Goal: Task Accomplishment & Management: Manage account settings

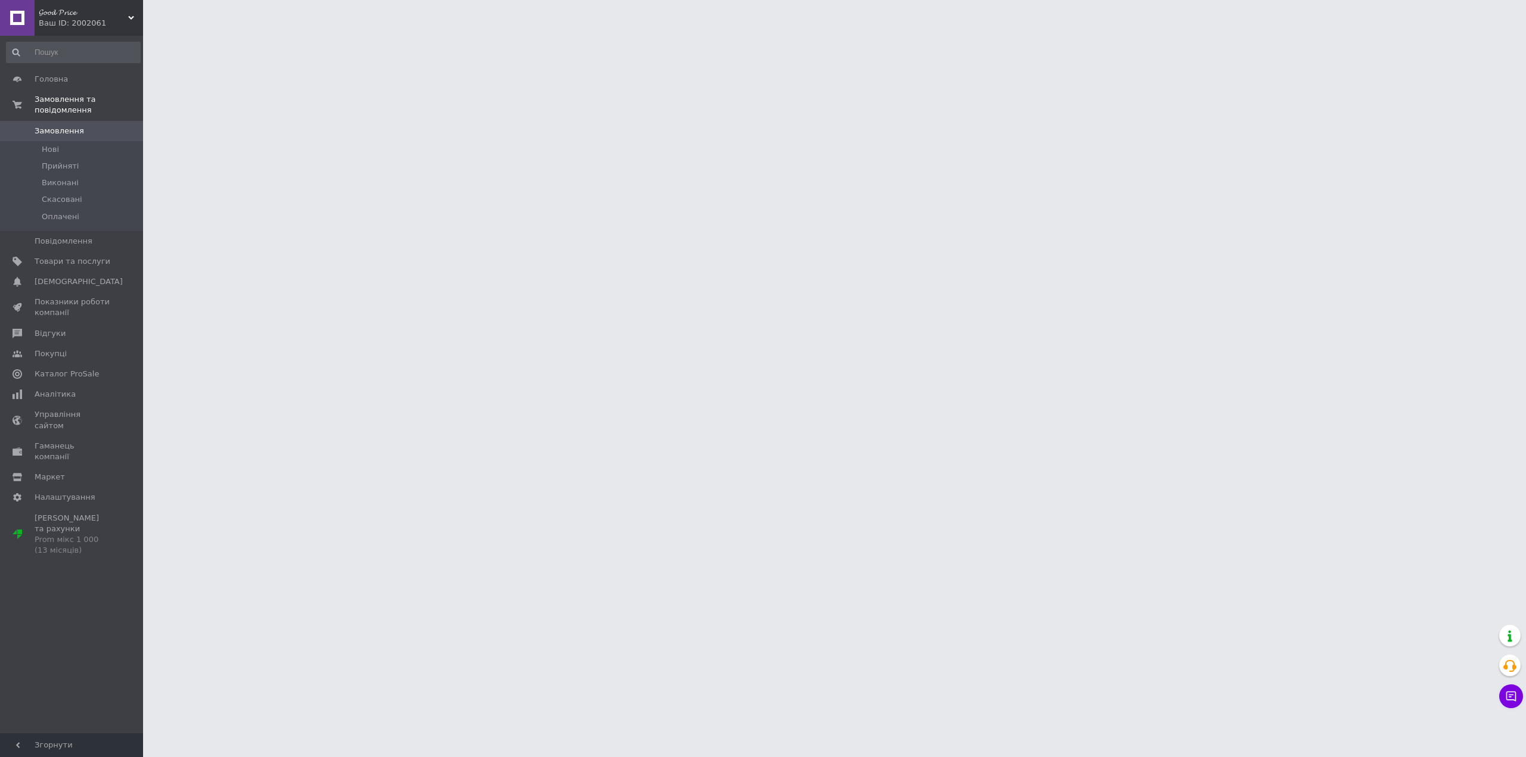
click at [116, 158] on li "Прийняті" at bounding box center [73, 166] width 147 height 17
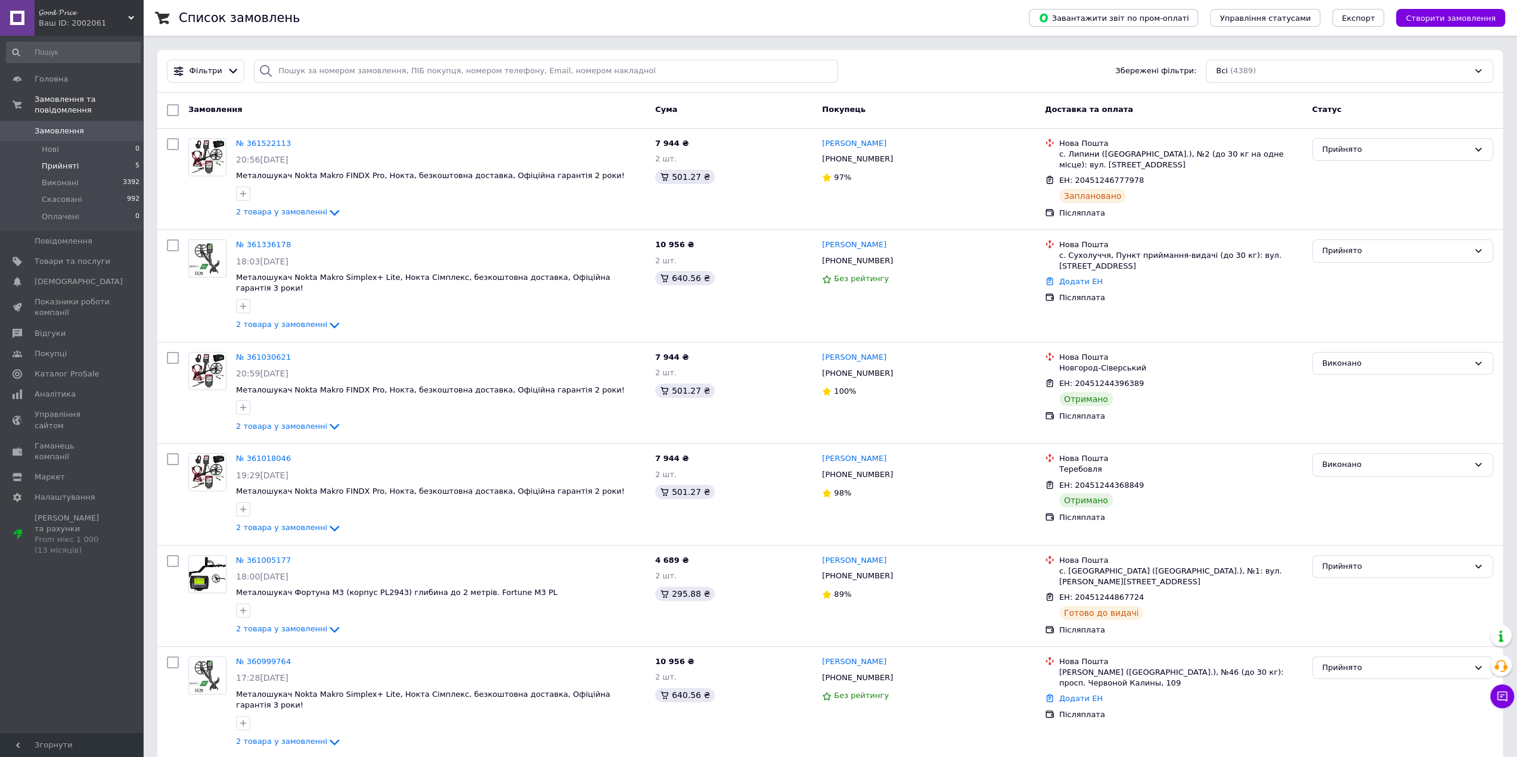
click at [76, 162] on li "Прийняті 5" at bounding box center [73, 166] width 147 height 17
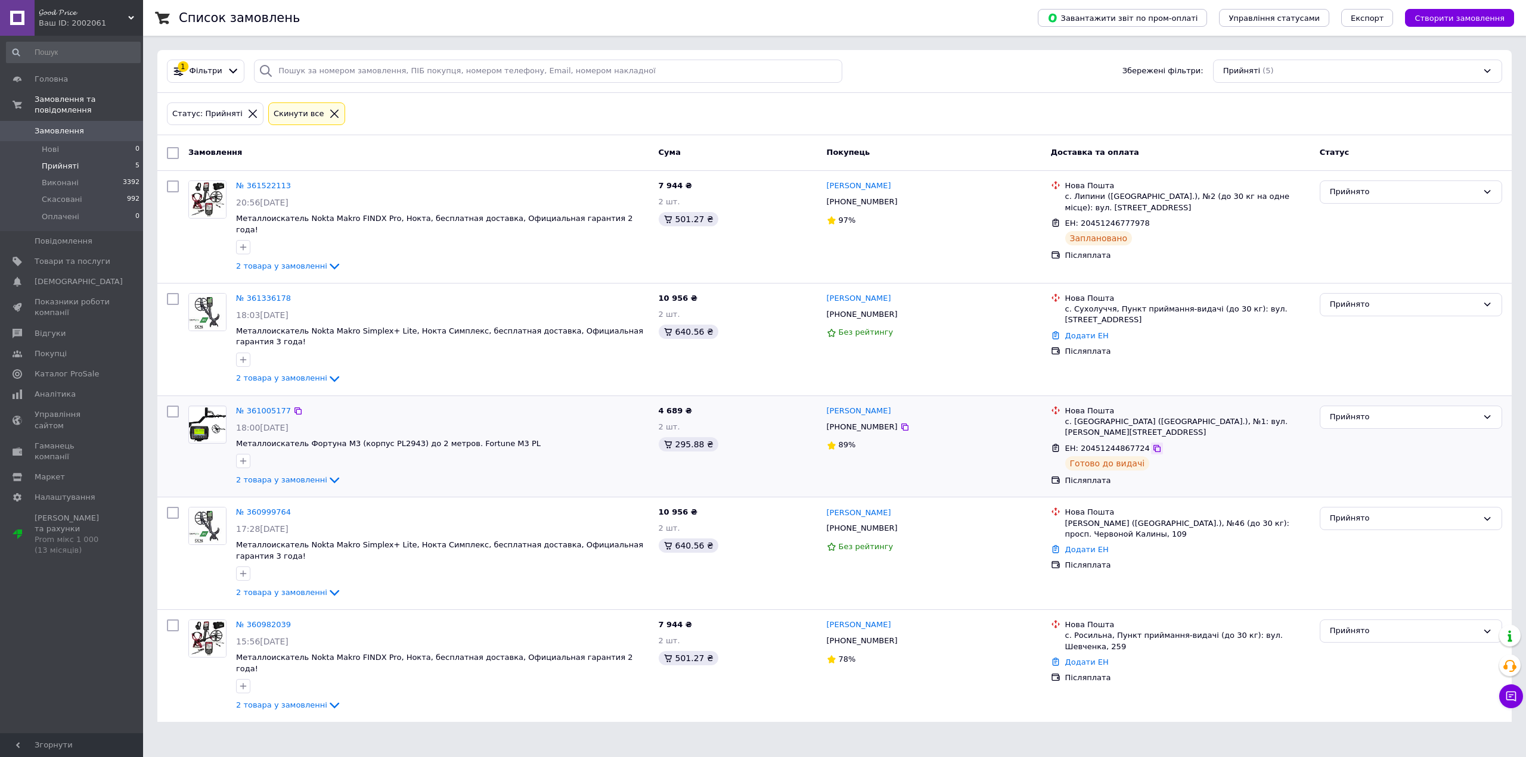
click at [1152, 444] on icon at bounding box center [1157, 449] width 10 height 10
click at [1361, 406] on div "Прийнято" at bounding box center [1411, 446] width 192 height 91
click at [1365, 411] on div "Прийнято" at bounding box center [1404, 417] width 148 height 13
click at [1356, 431] on li "Виконано" at bounding box center [1410, 442] width 181 height 22
click at [853, 620] on link "[PERSON_NAME]" at bounding box center [859, 625] width 64 height 11
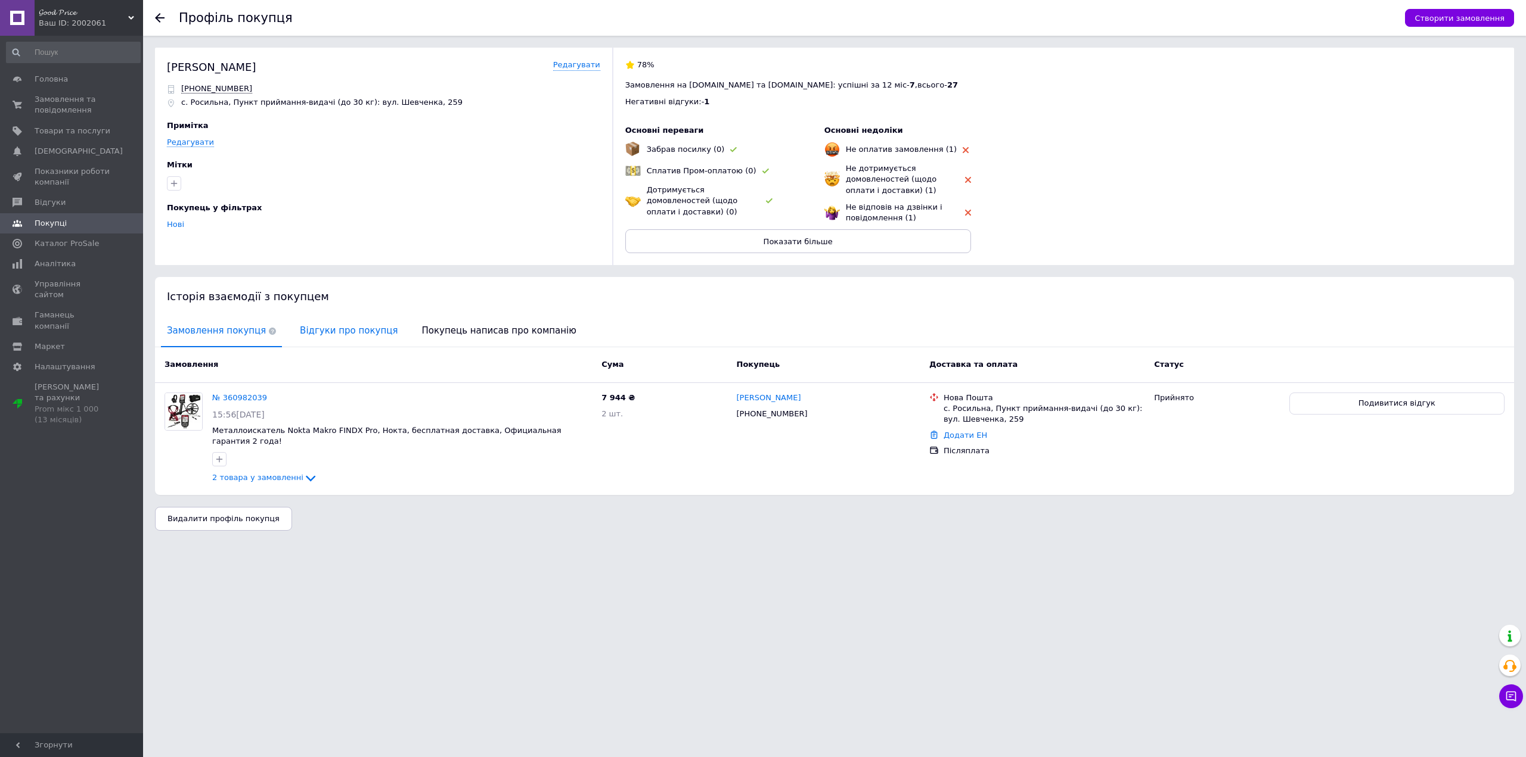
click at [315, 336] on span "Відгуки про покупця" at bounding box center [349, 331] width 110 height 30
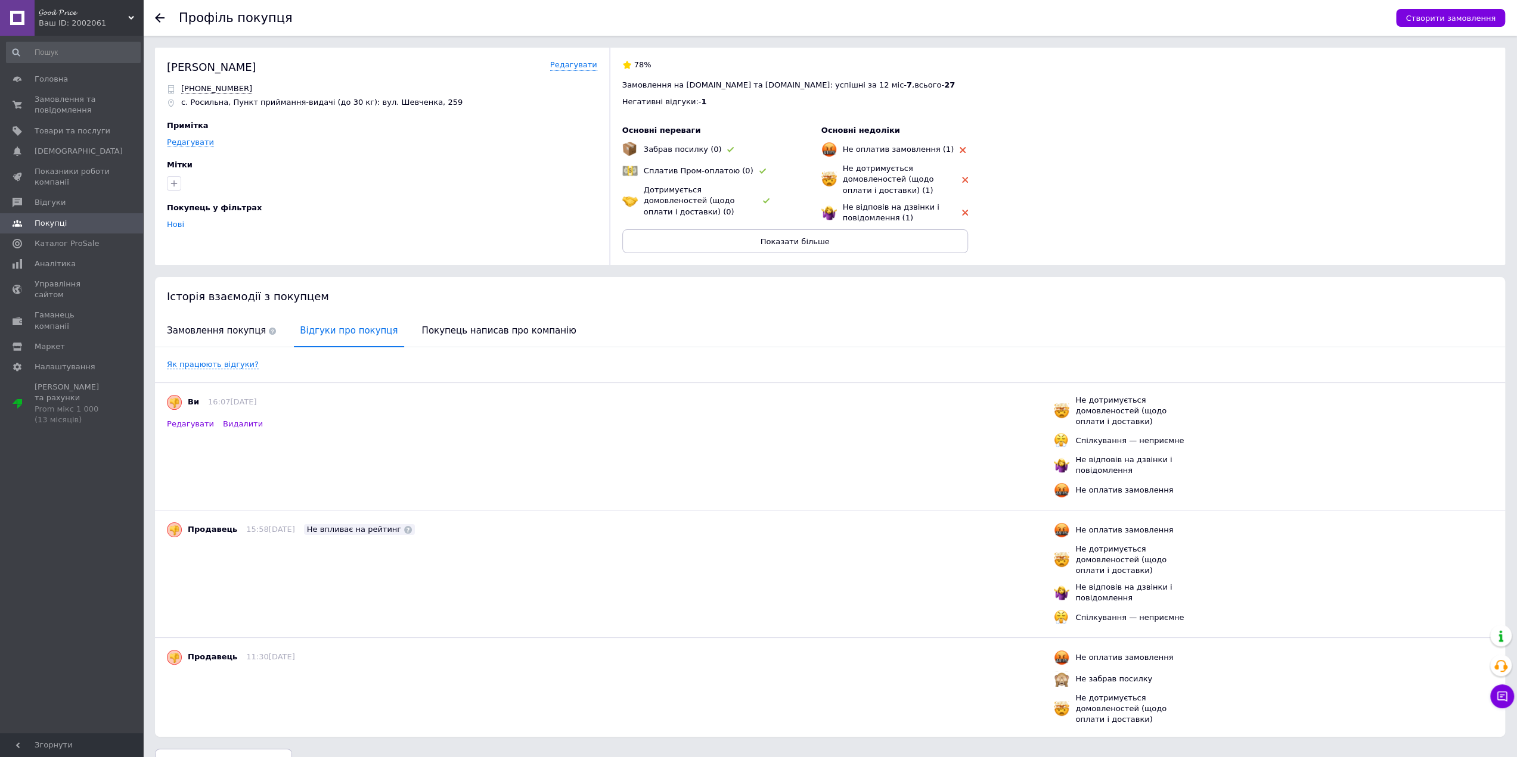
click at [234, 424] on span "Видалити" at bounding box center [243, 424] width 40 height 9
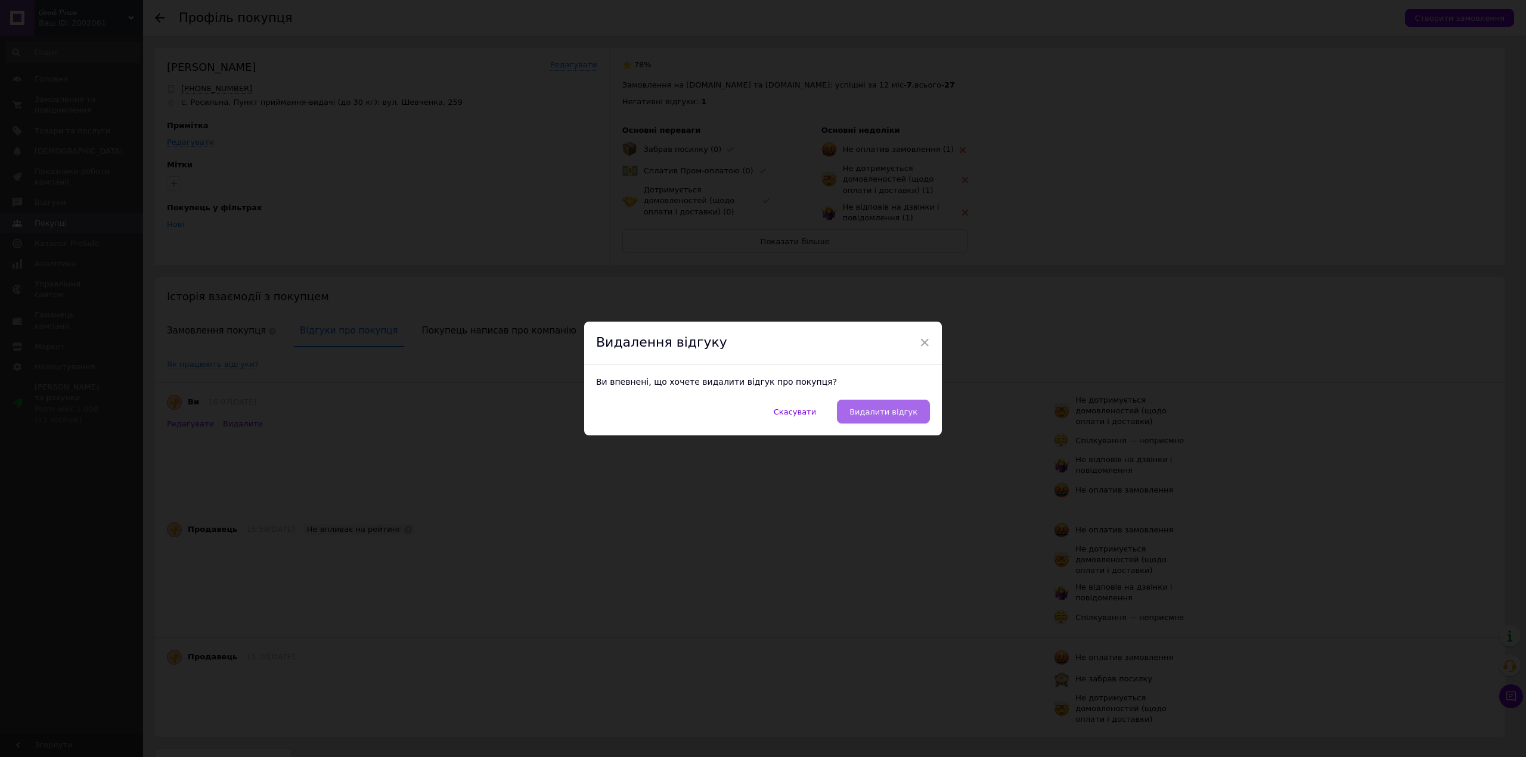
click at [908, 415] on span "Видалити відгук" at bounding box center [883, 412] width 68 height 9
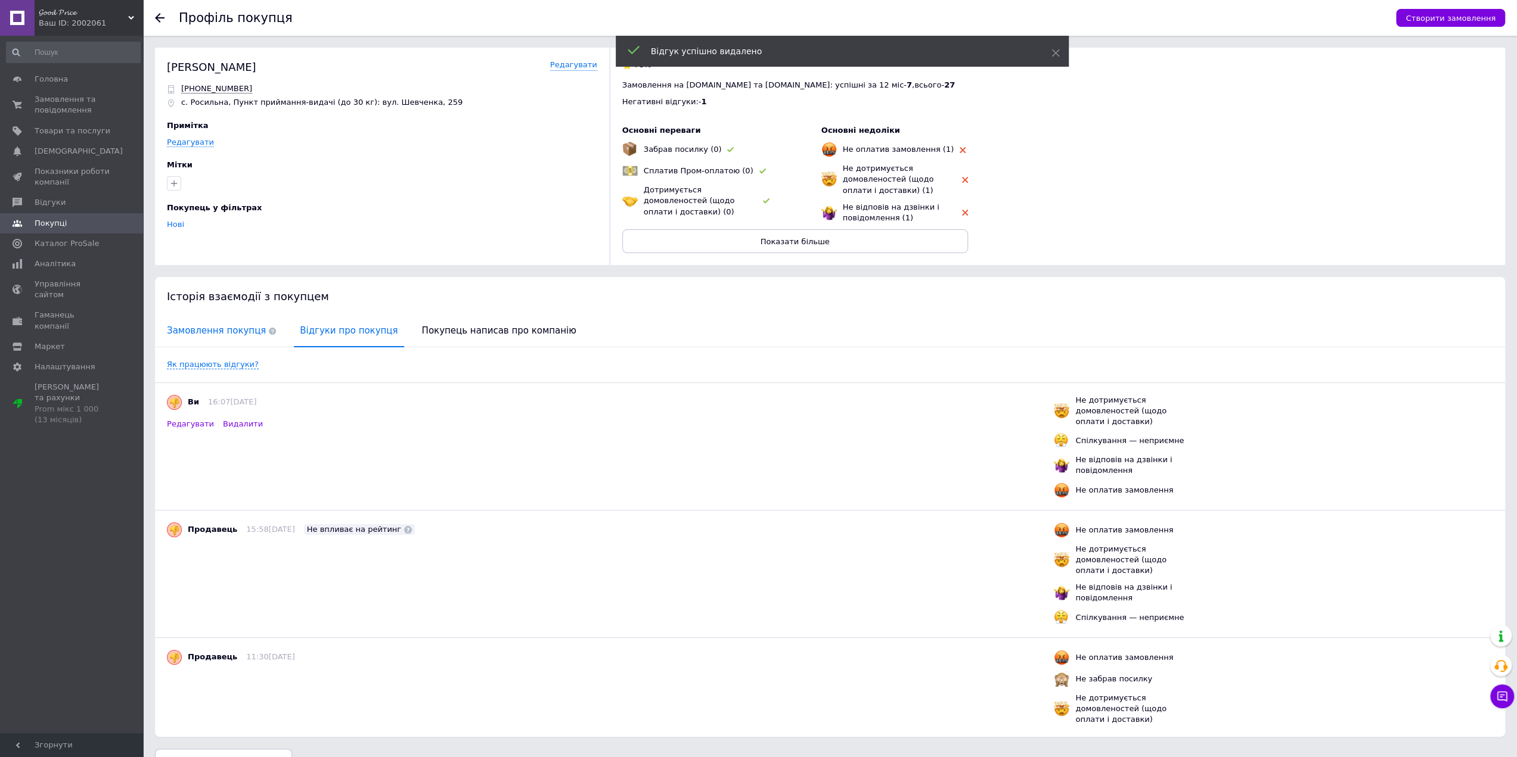
click at [227, 340] on span "Замовлення покупця" at bounding box center [221, 331] width 121 height 30
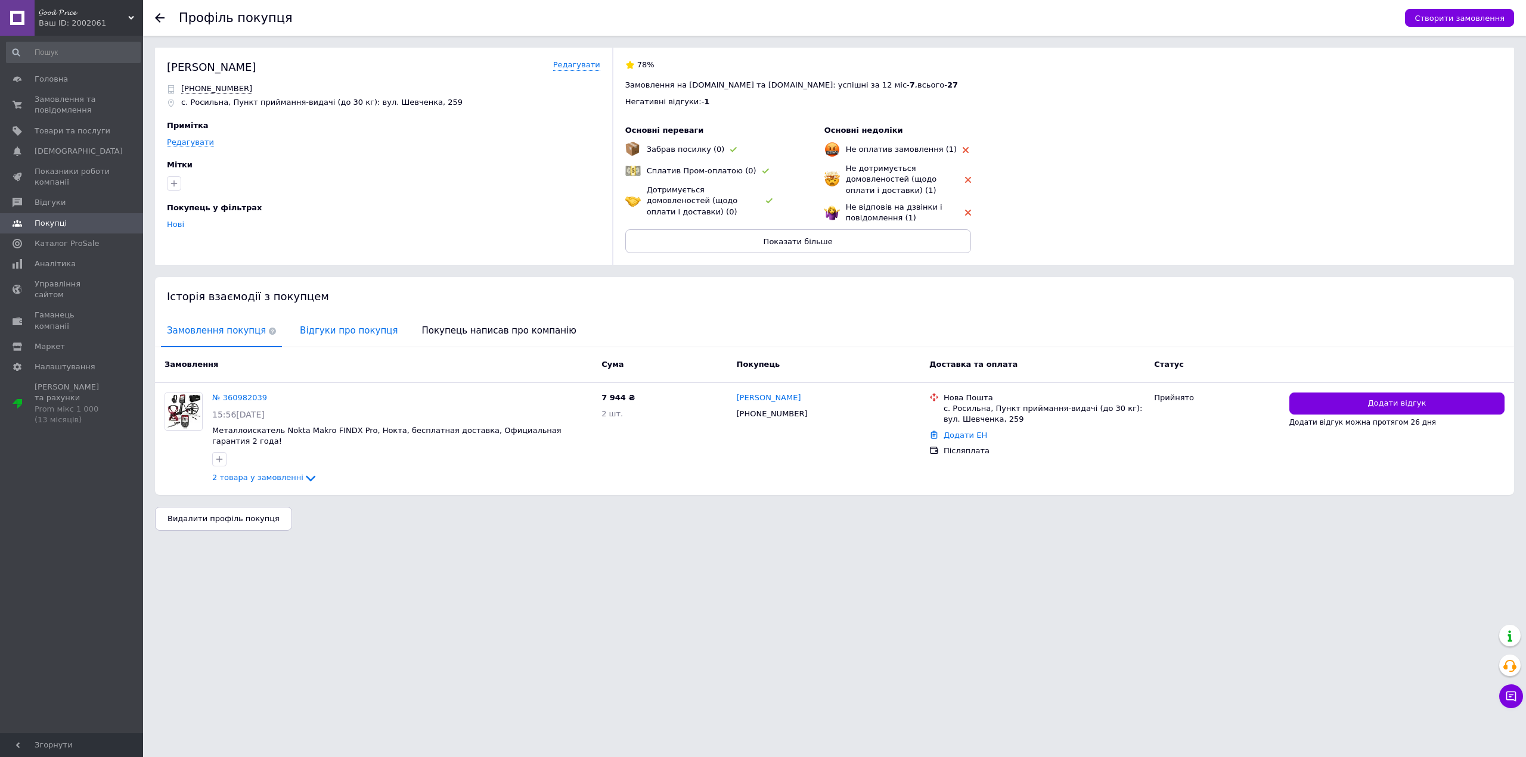
click at [346, 339] on span "Відгуки про покупця" at bounding box center [349, 331] width 110 height 30
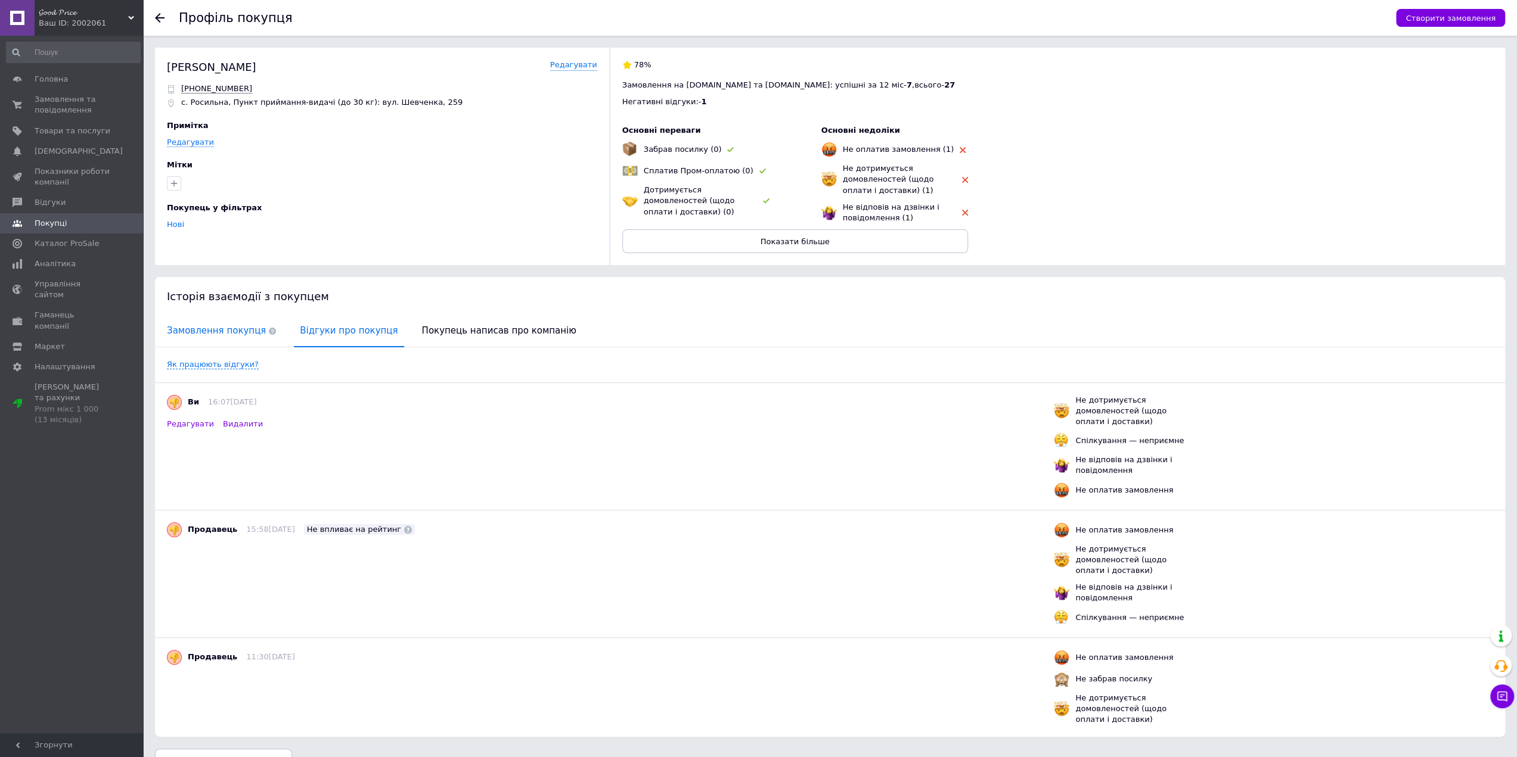
click at [218, 332] on span "Замовлення покупця" at bounding box center [221, 331] width 121 height 30
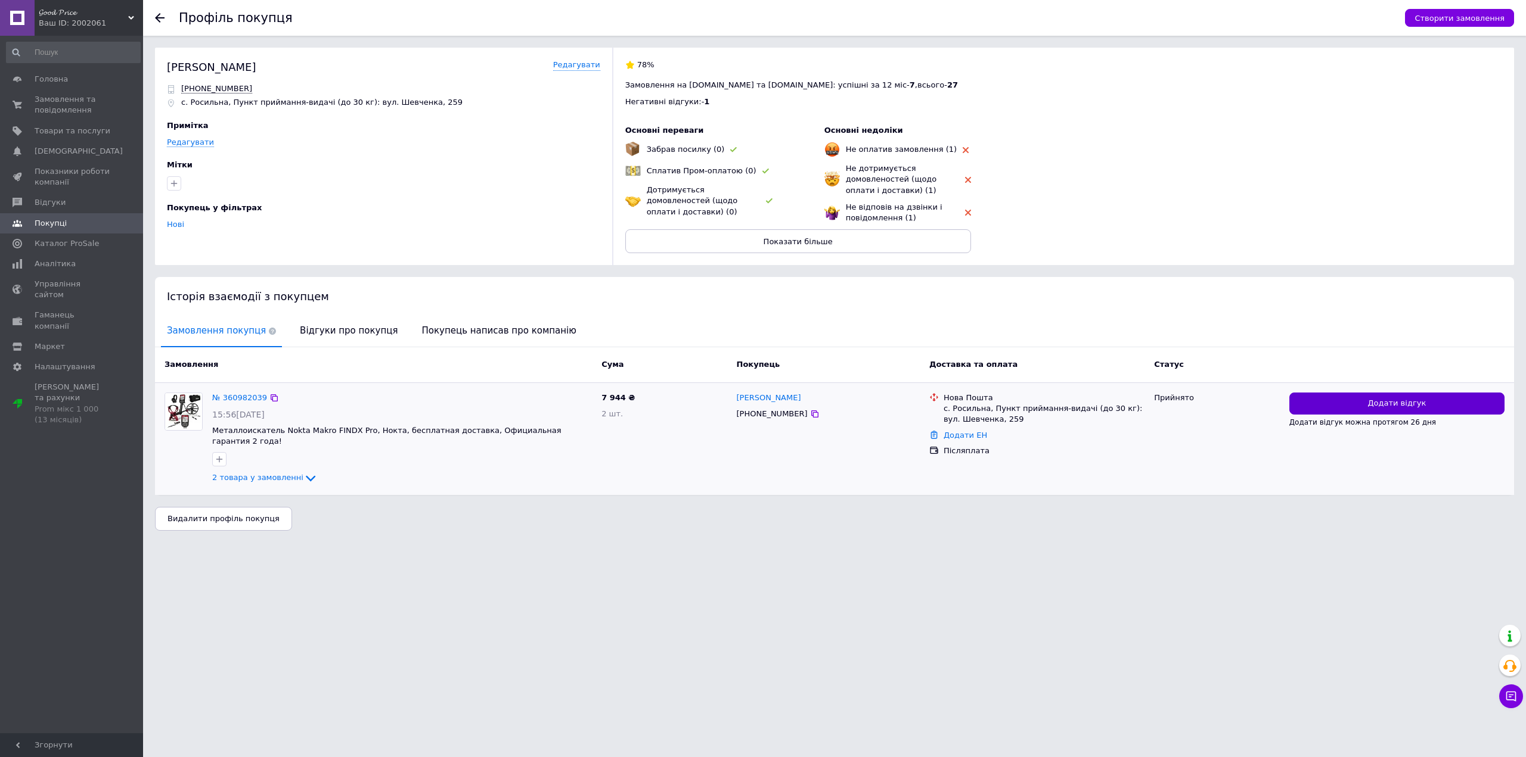
click at [1306, 399] on button "Додати відгук" at bounding box center [1396, 404] width 215 height 22
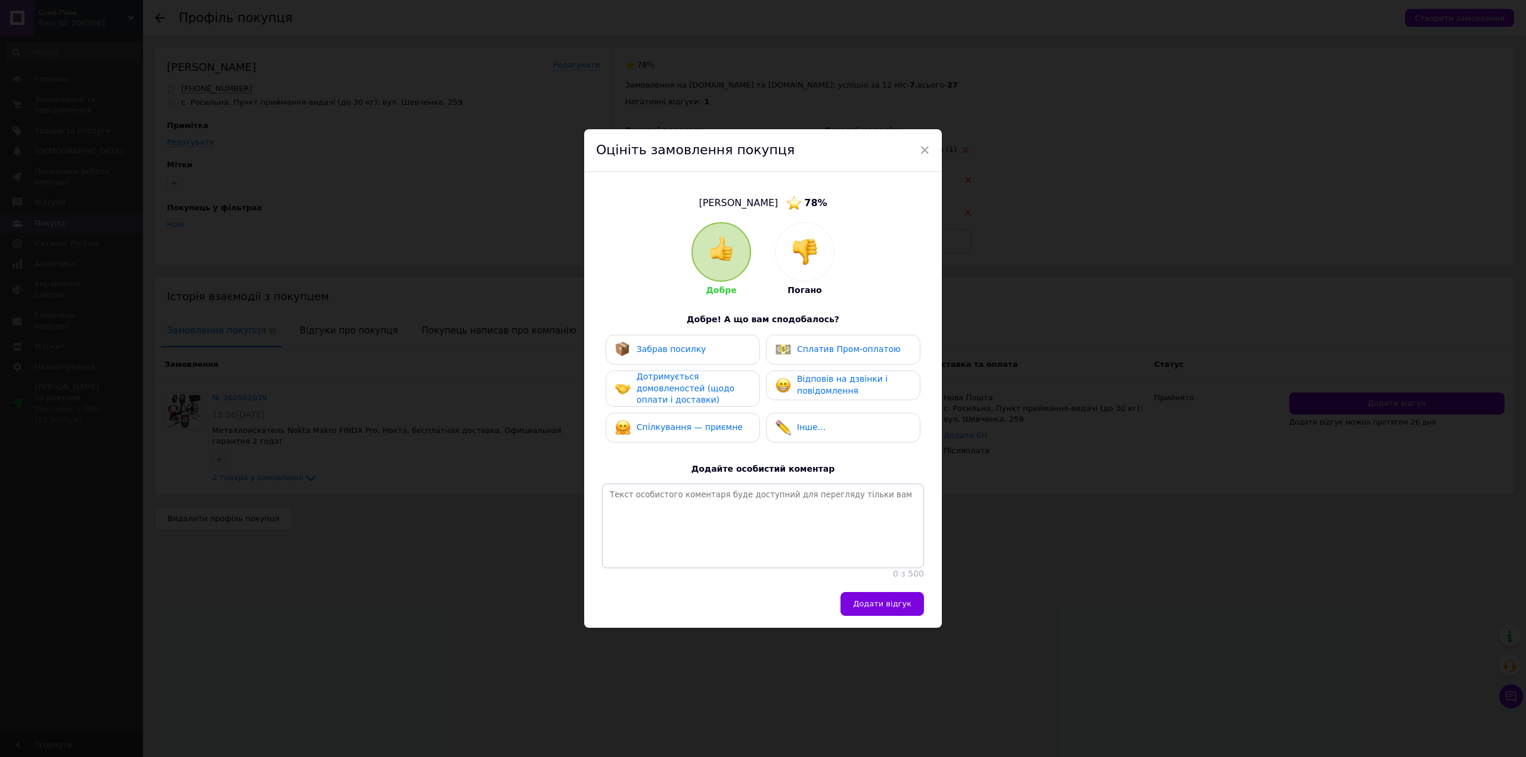
click at [665, 350] on div "Забрав посилку" at bounding box center [660, 349] width 91 height 15
click at [675, 344] on span "Забрав посилку" at bounding box center [672, 349] width 70 height 10
click at [908, 592] on div "Федоров Валерий 78 % Добре Погано Добре! А що вам сподобалось? Забрав посилку С…" at bounding box center [763, 382] width 358 height 420
click at [908, 603] on button "Додати відгук" at bounding box center [881, 604] width 83 height 24
click at [1051, 328] on div "× Оцініть замовлення покупця Федоров Валерий 78 % Добре Погано Добре! А що вам …" at bounding box center [763, 378] width 1526 height 757
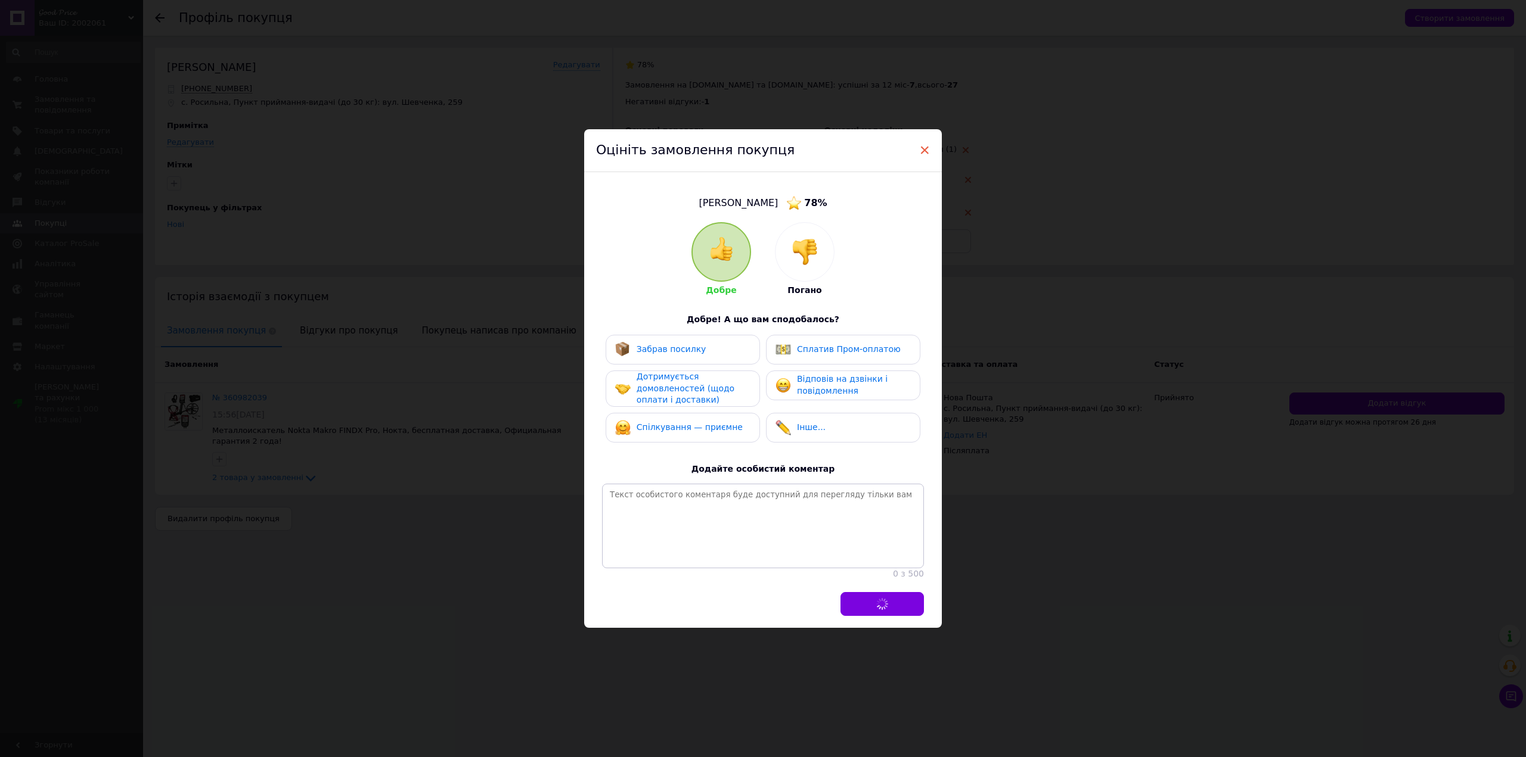
click at [919, 143] on span "×" at bounding box center [924, 150] width 11 height 20
click at [926, 145] on span "×" at bounding box center [924, 150] width 11 height 20
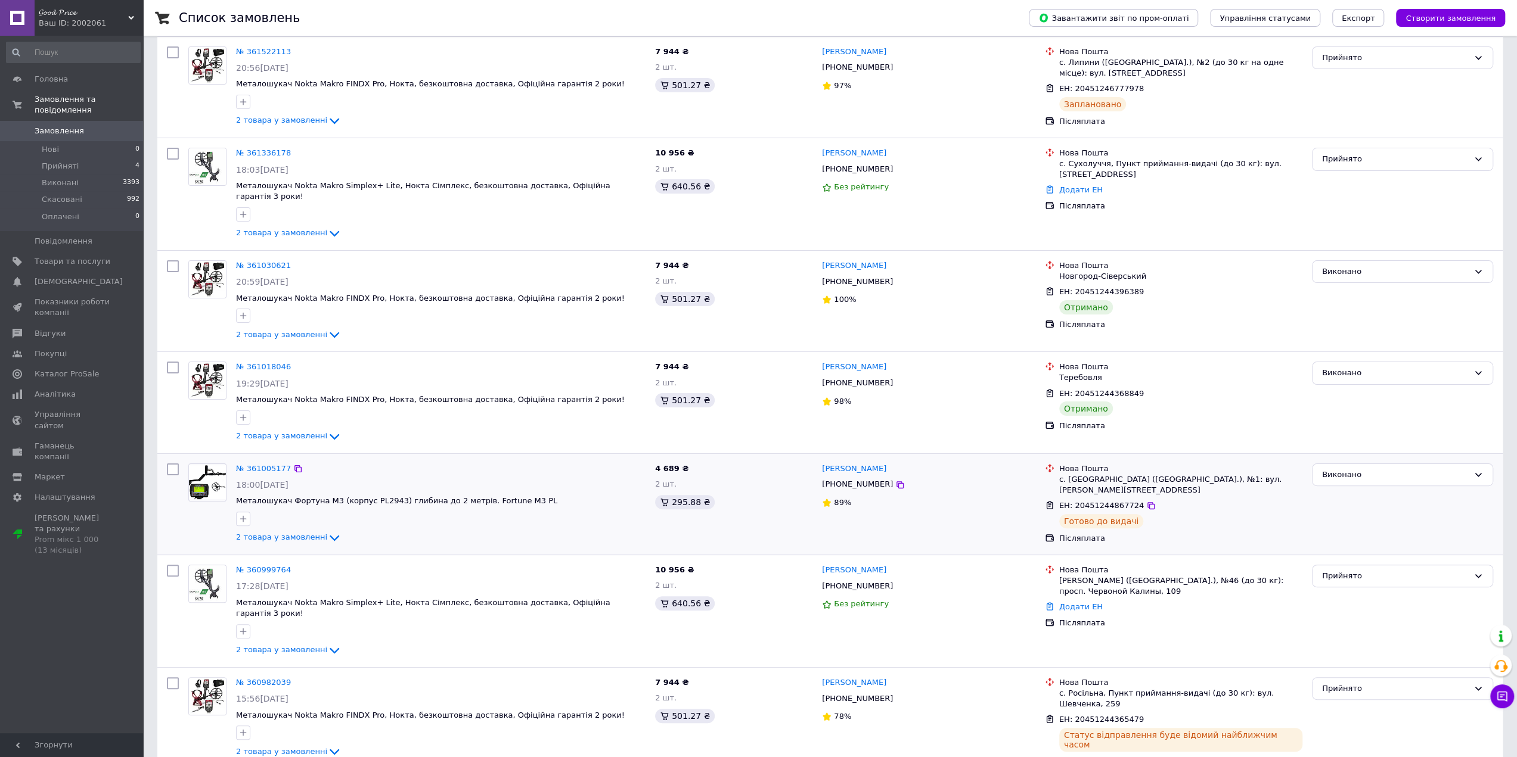
scroll to position [119, 0]
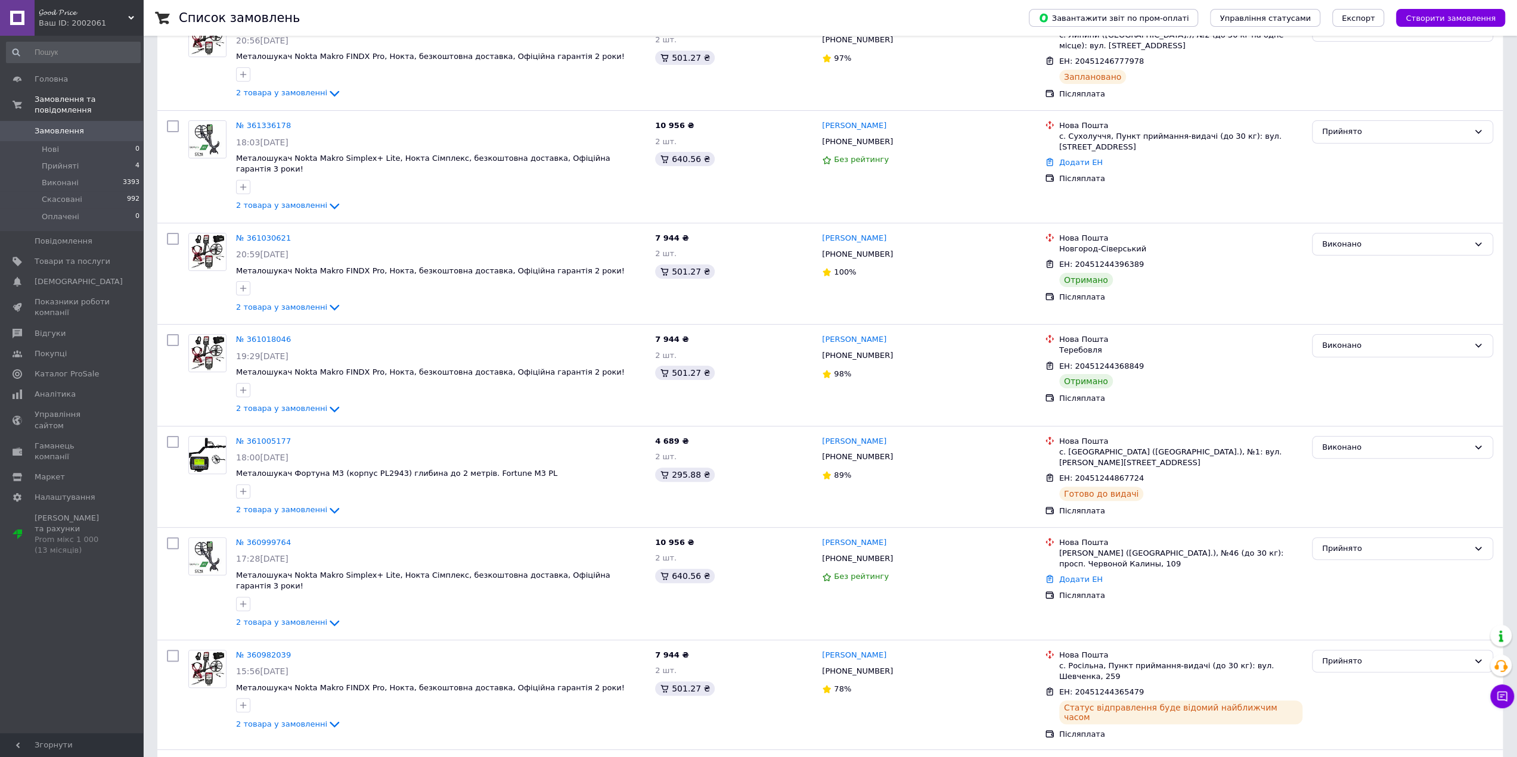
click at [862, 650] on link "[PERSON_NAME]" at bounding box center [854, 655] width 64 height 11
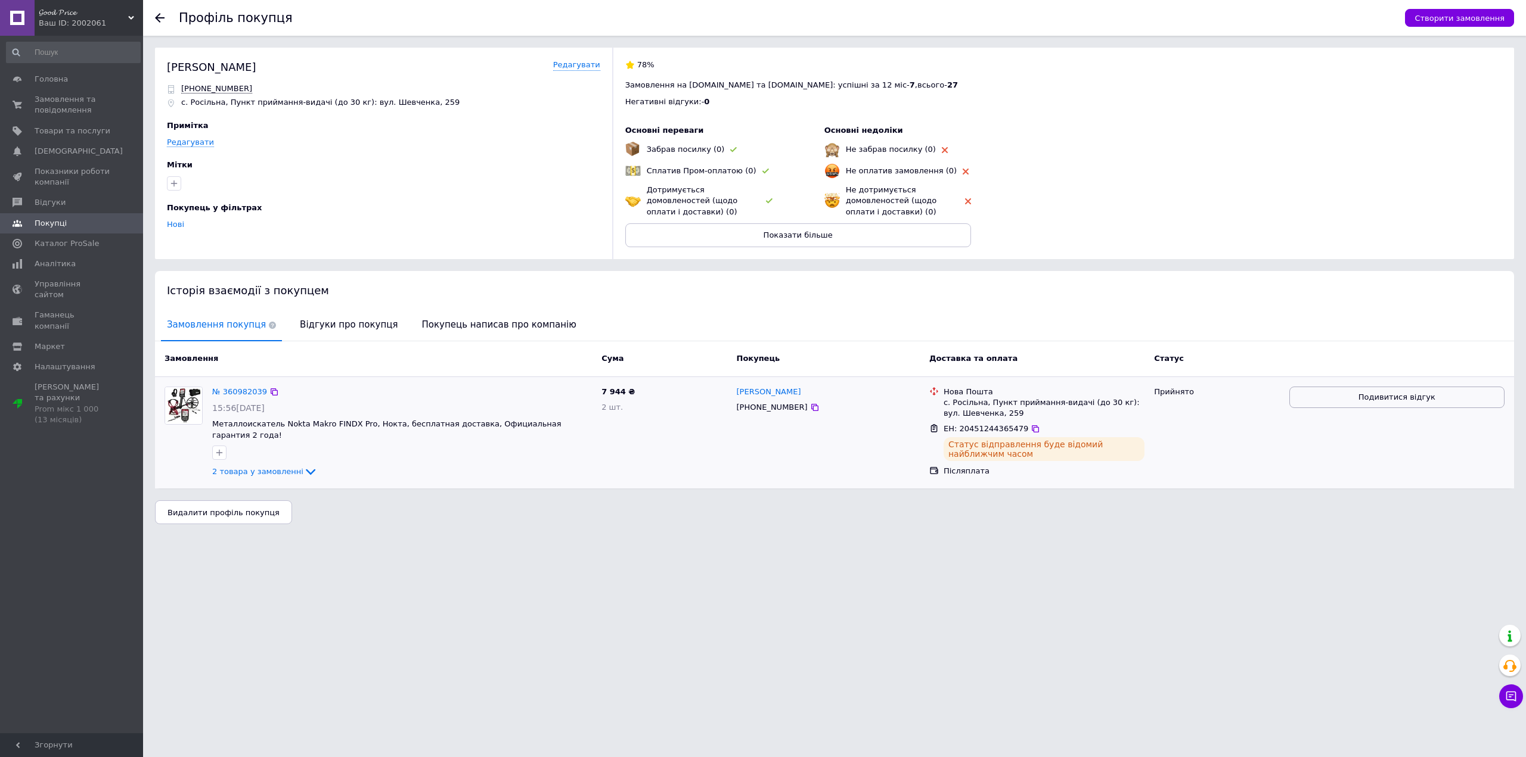
click at [1369, 401] on span "Подивитися відгук" at bounding box center [1396, 397] width 77 height 11
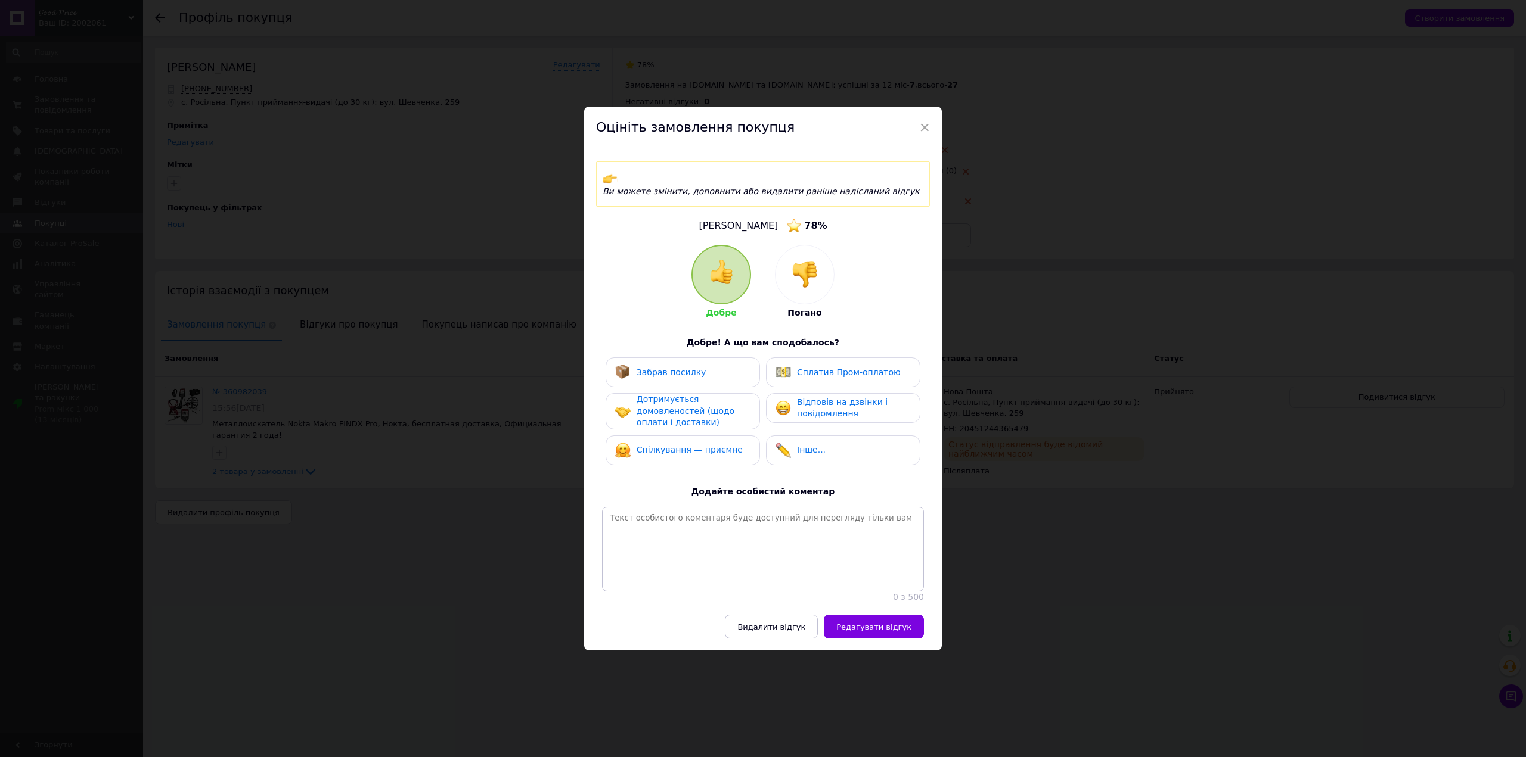
click at [697, 394] on div "Дотримується домовленостей (щодо оплати і доставки)" at bounding box center [692, 411] width 113 height 35
click at [818, 365] on div "Сплатив Пром-оплатою" at bounding box center [837, 371] width 125 height 15
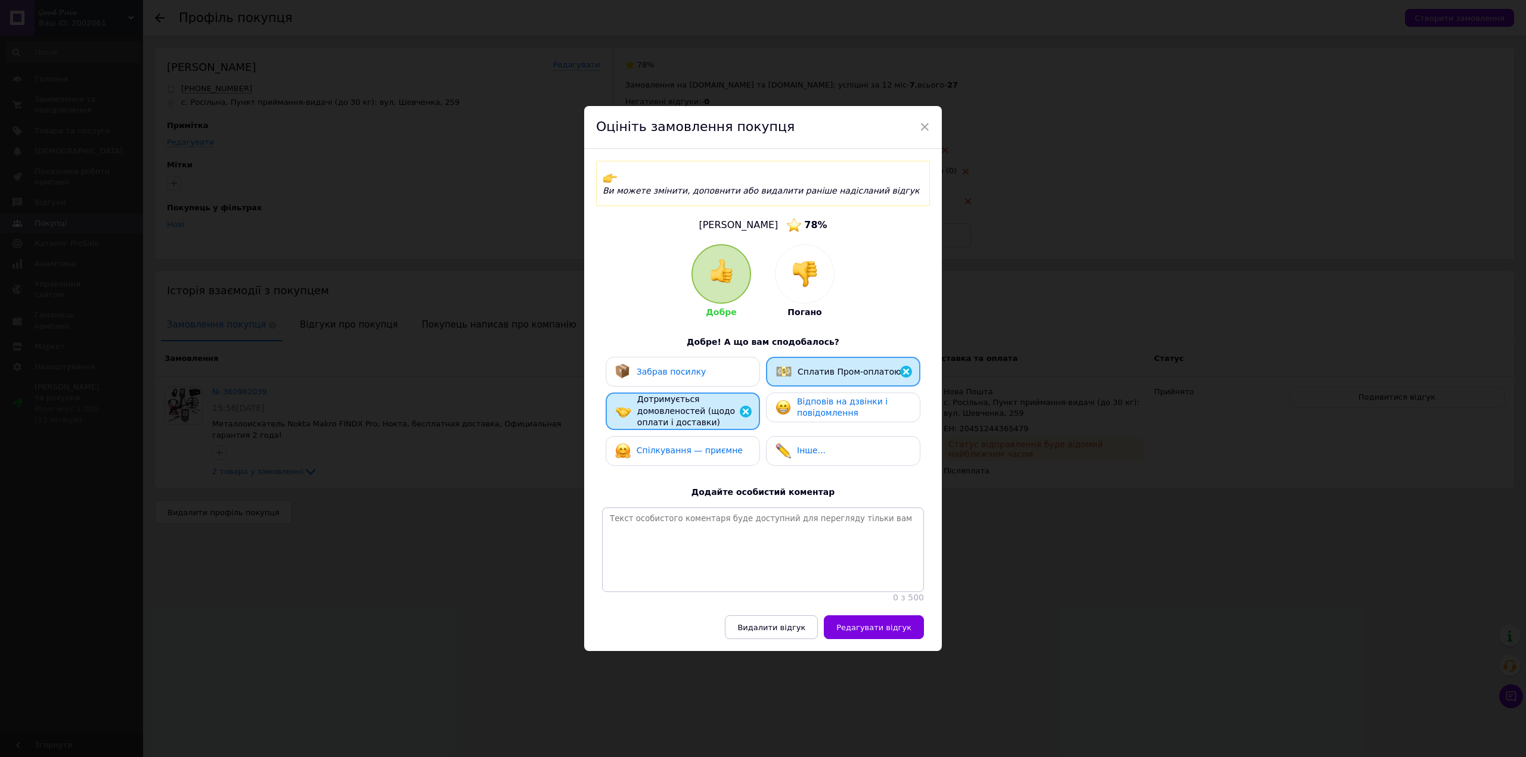
drag, startPoint x: 812, startPoint y: 403, endPoint x: 757, endPoint y: 419, distance: 57.0
click at [812, 403] on span "Відповів на дзвінки і повідомлення" at bounding box center [842, 407] width 91 height 21
click at [681, 446] on span "Спілкування — приємне" at bounding box center [689, 451] width 106 height 10
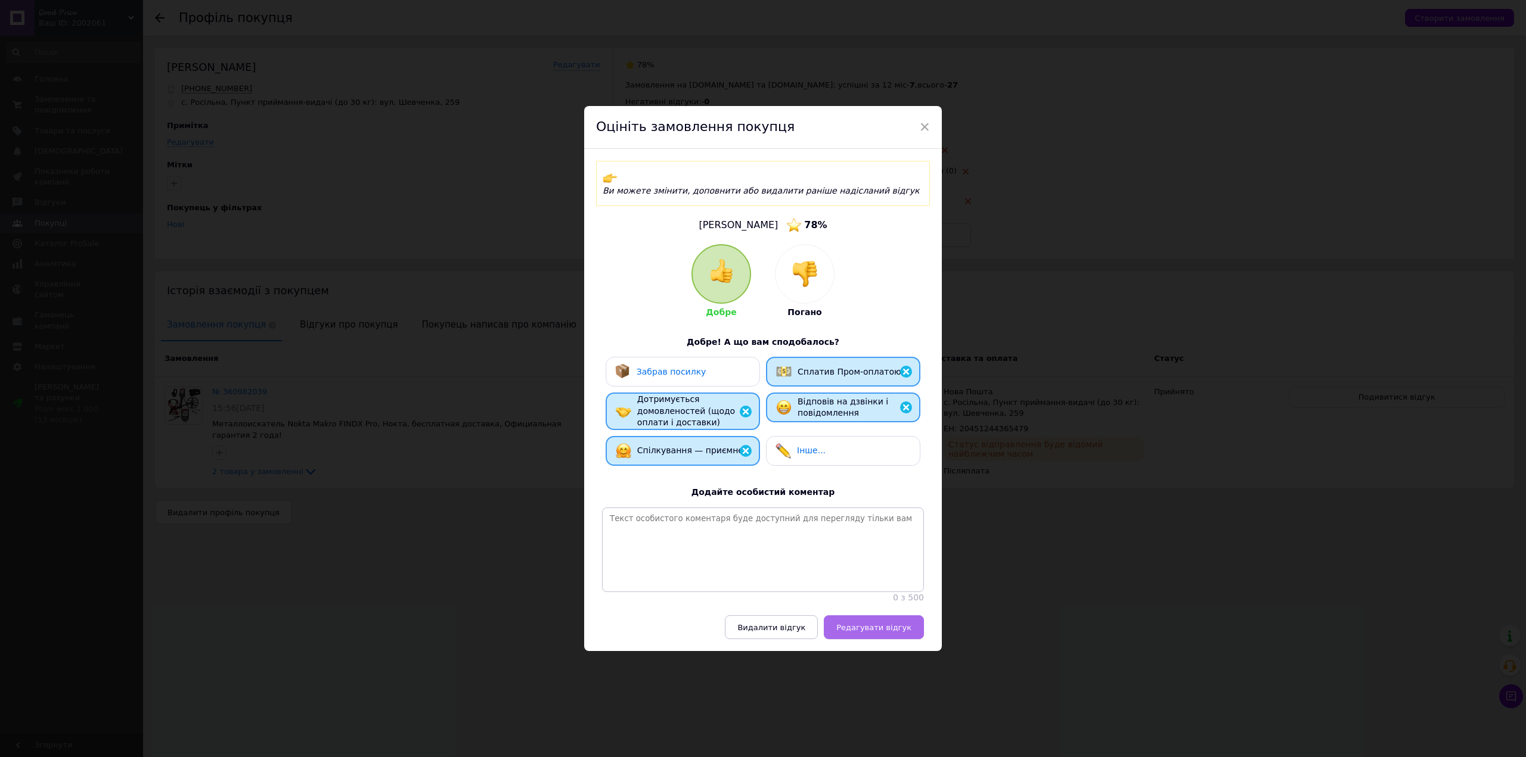
click at [899, 622] on button "Редагувати відгук" at bounding box center [874, 628] width 100 height 24
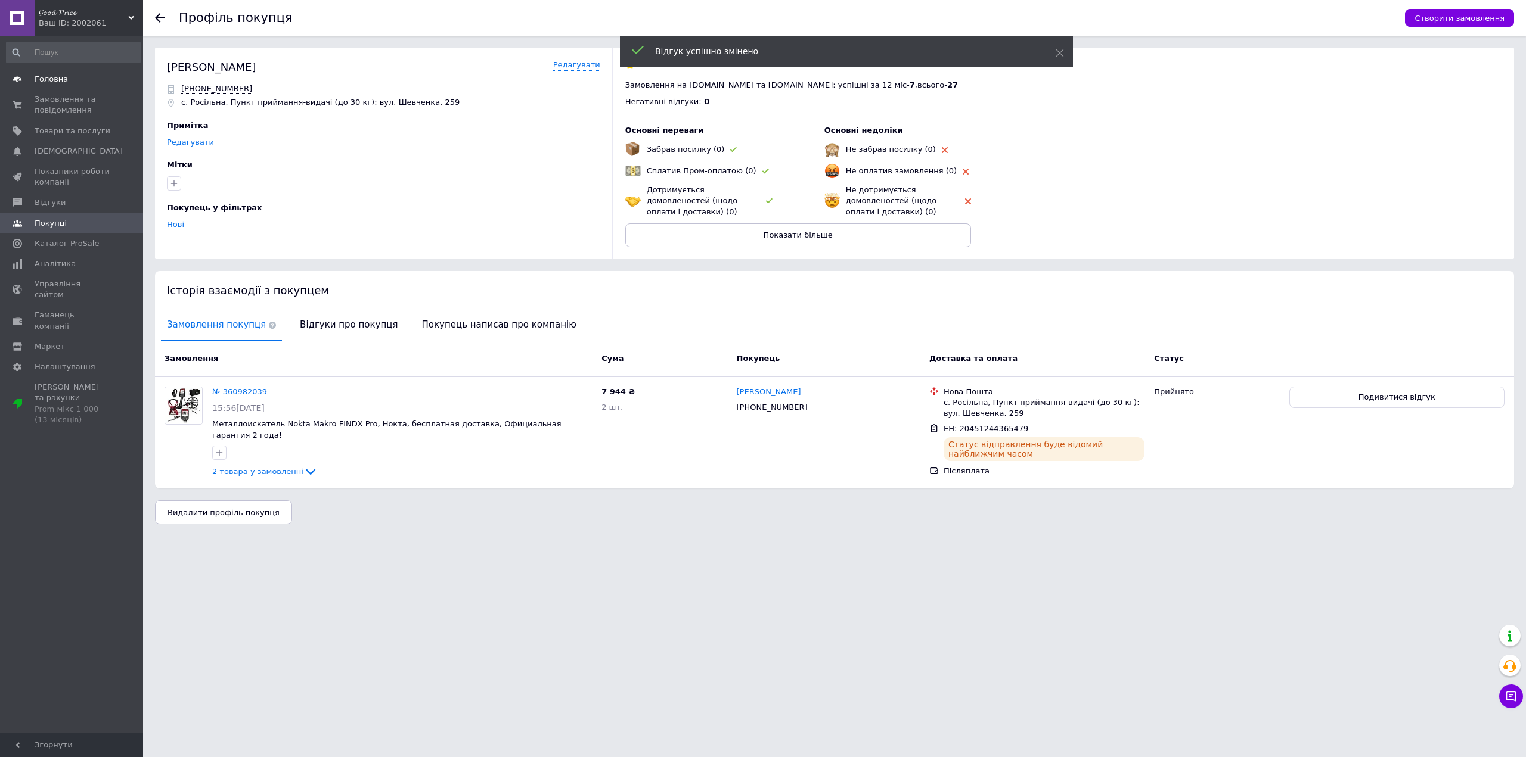
click at [63, 87] on link "Головна" at bounding box center [73, 79] width 147 height 20
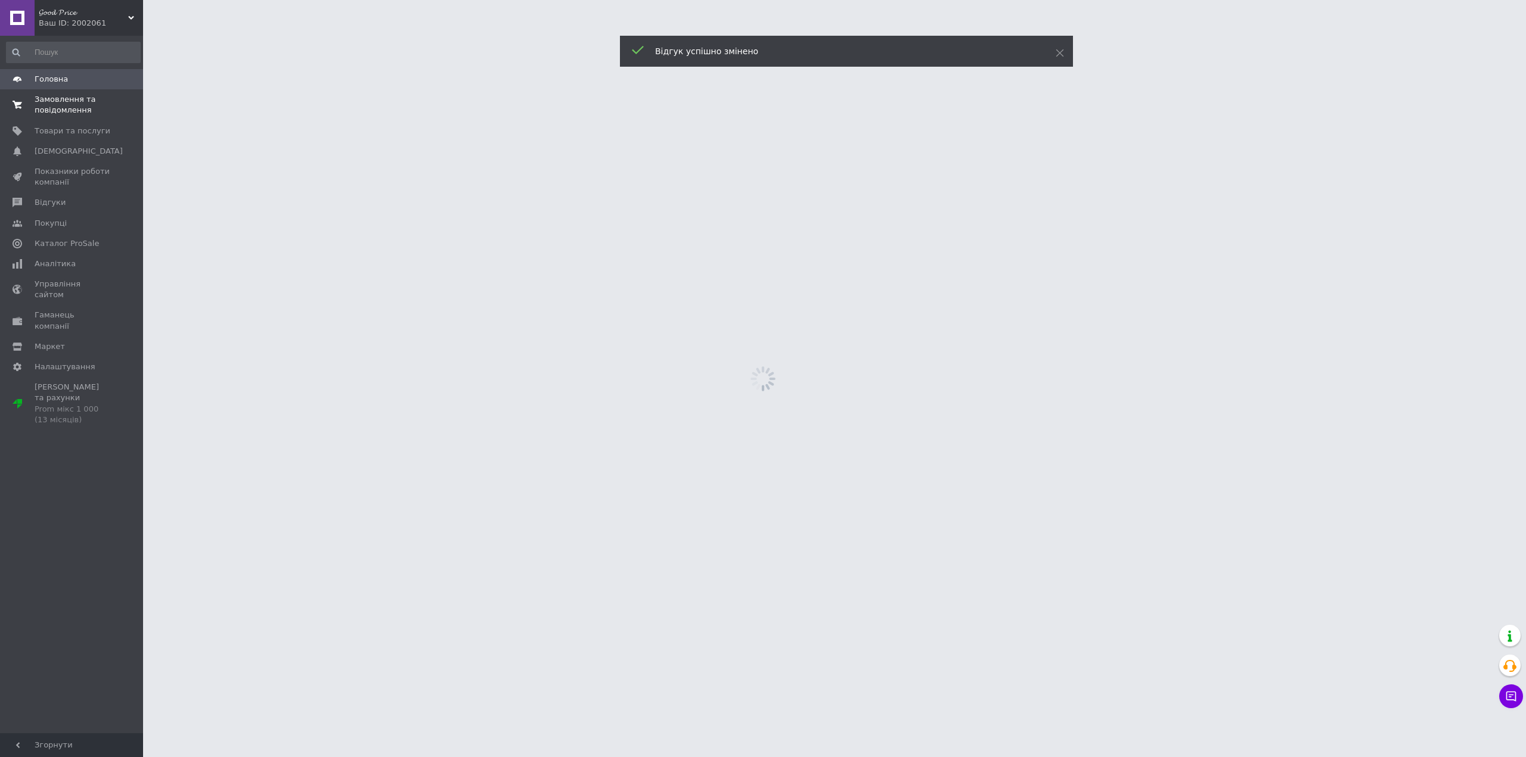
click at [65, 111] on span "Замовлення та повідомлення" at bounding box center [73, 104] width 76 height 21
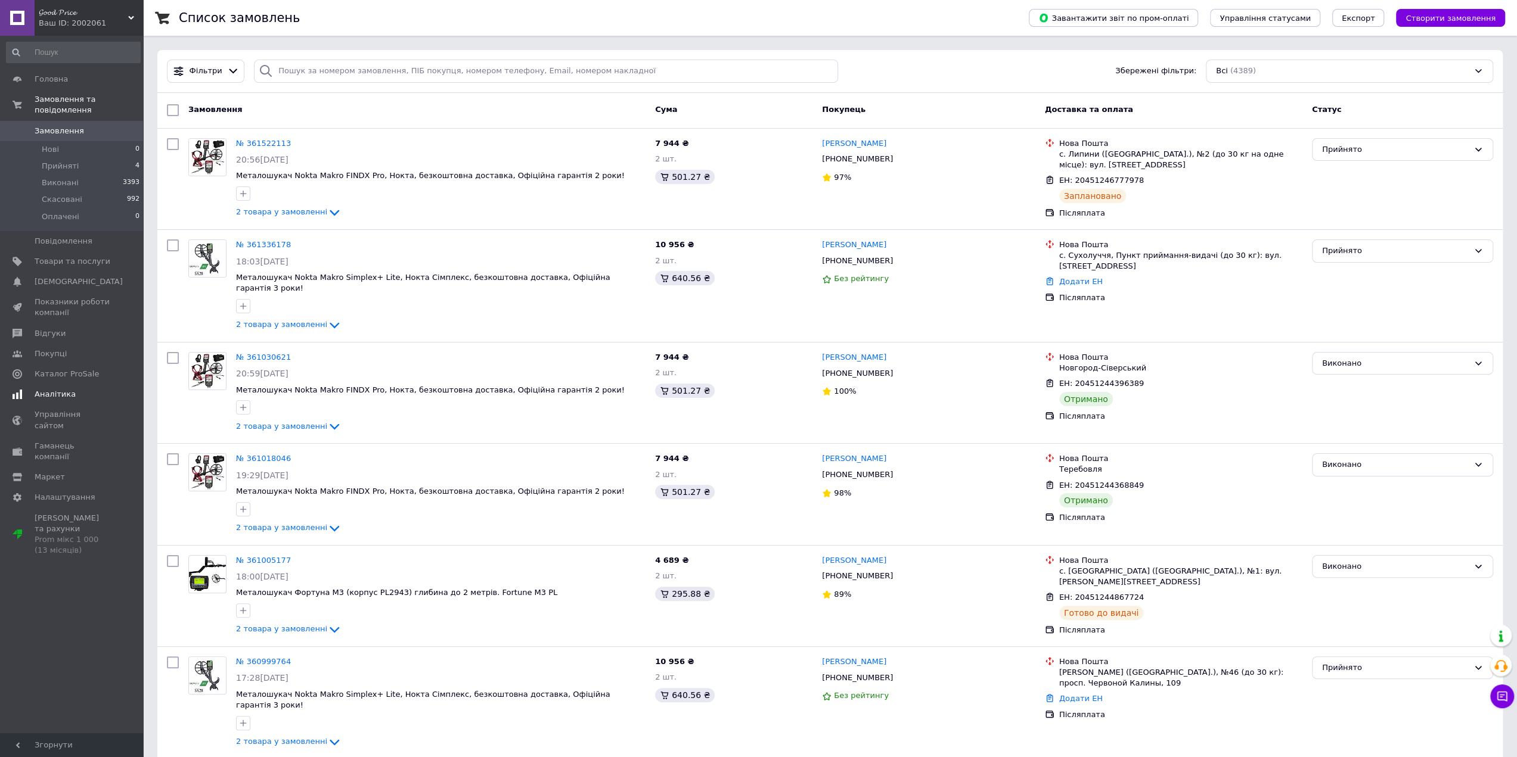
click at [89, 389] on span "Аналітика" at bounding box center [73, 394] width 76 height 11
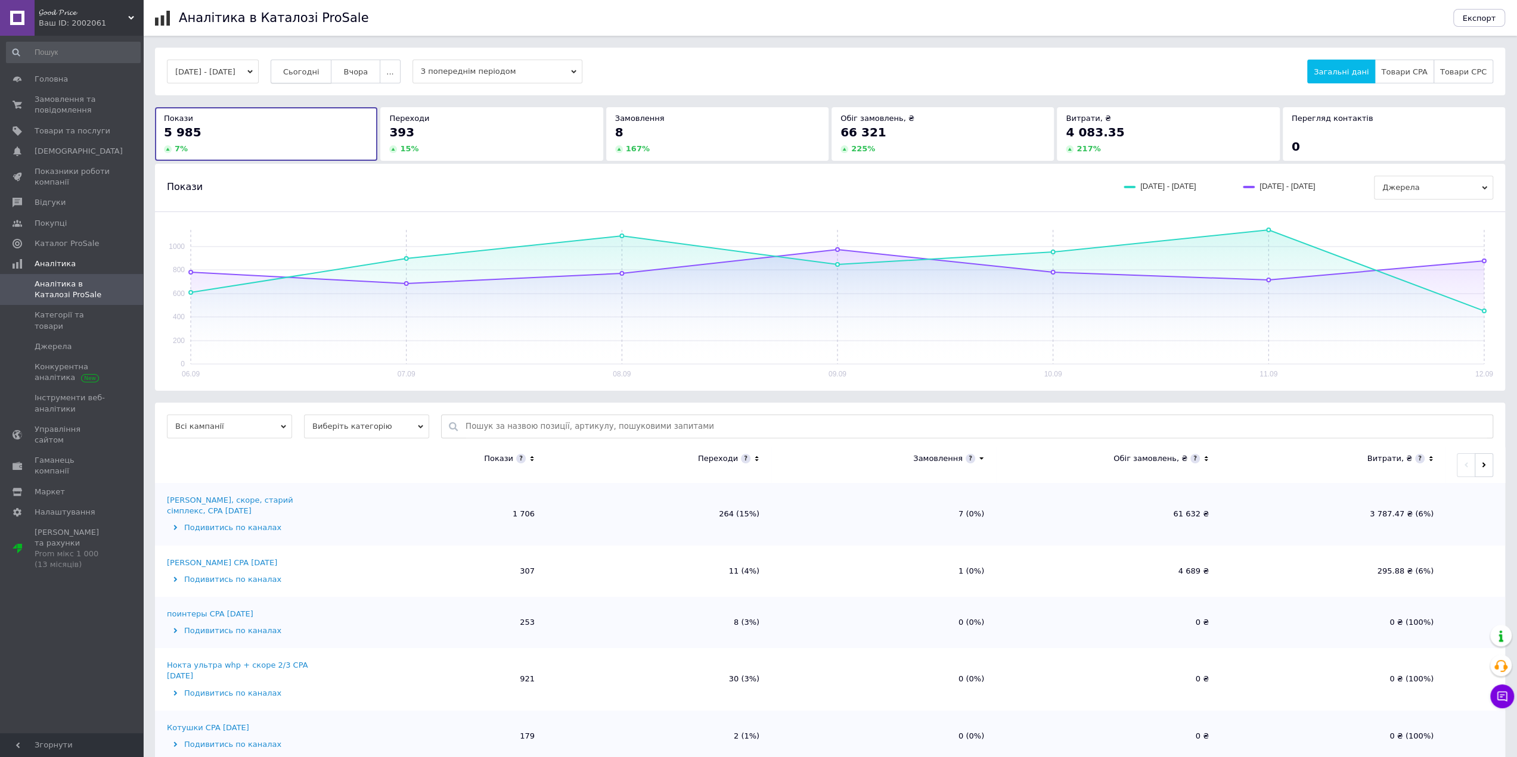
click at [316, 65] on button "Сьогодні" at bounding box center [301, 72] width 61 height 24
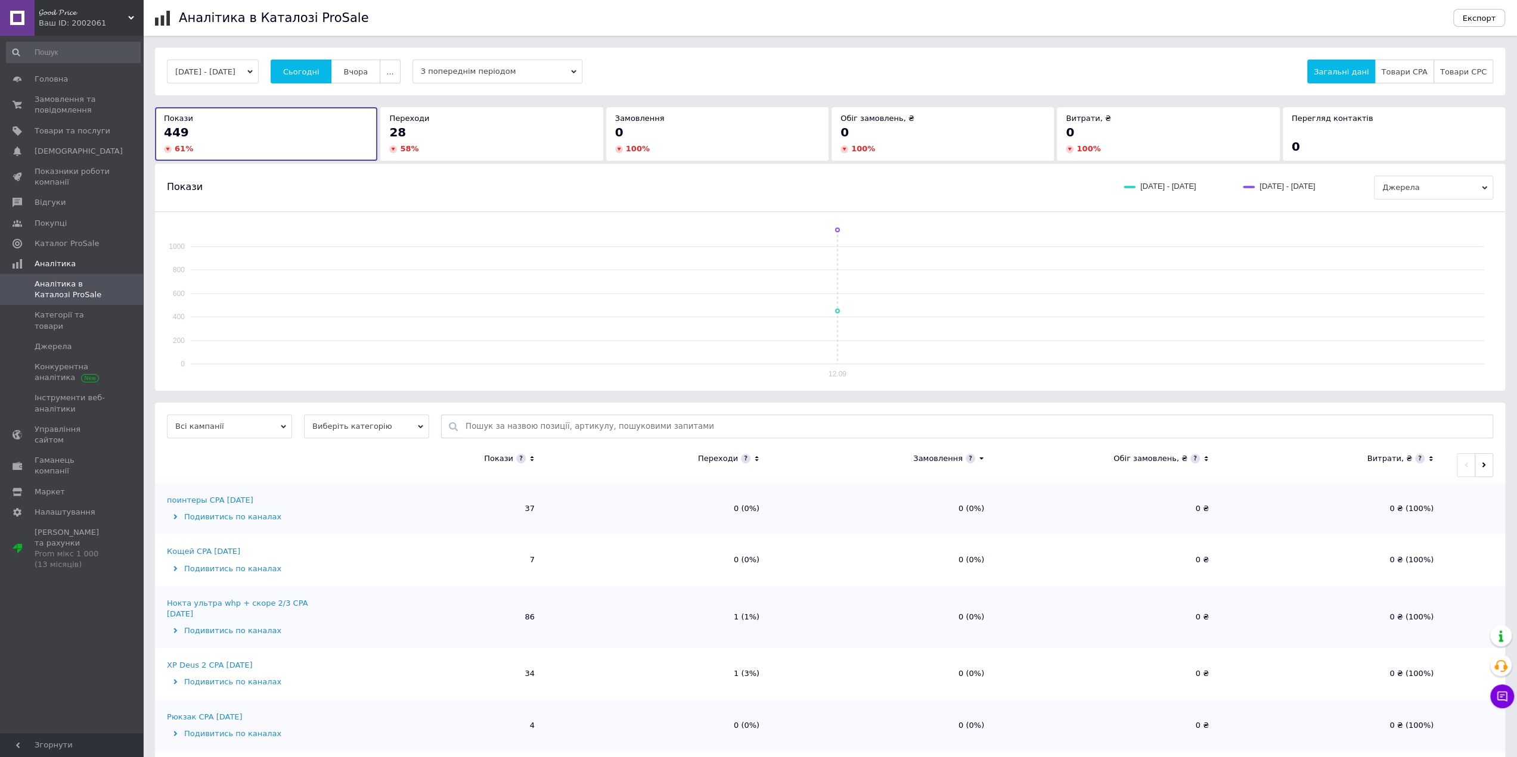
click at [762, 454] on th "Переходи" at bounding box center [658, 466] width 225 height 36
click at [757, 458] on icon at bounding box center [757, 459] width 8 height 10
click at [756, 456] on icon at bounding box center [757, 459] width 8 height 10
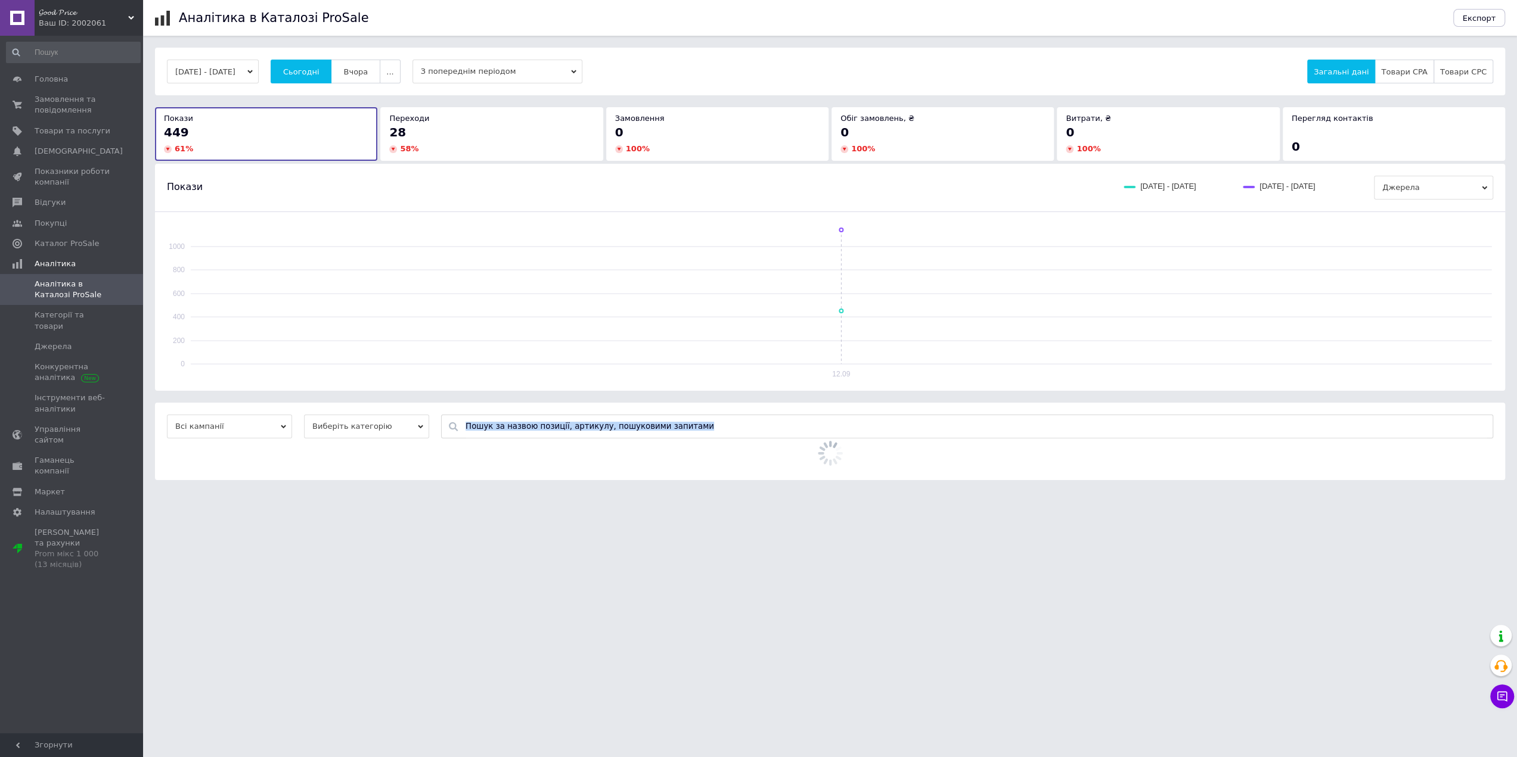
click at [756, 456] on div "Всі кампанії Виберіть категорію" at bounding box center [830, 441] width 1350 height 77
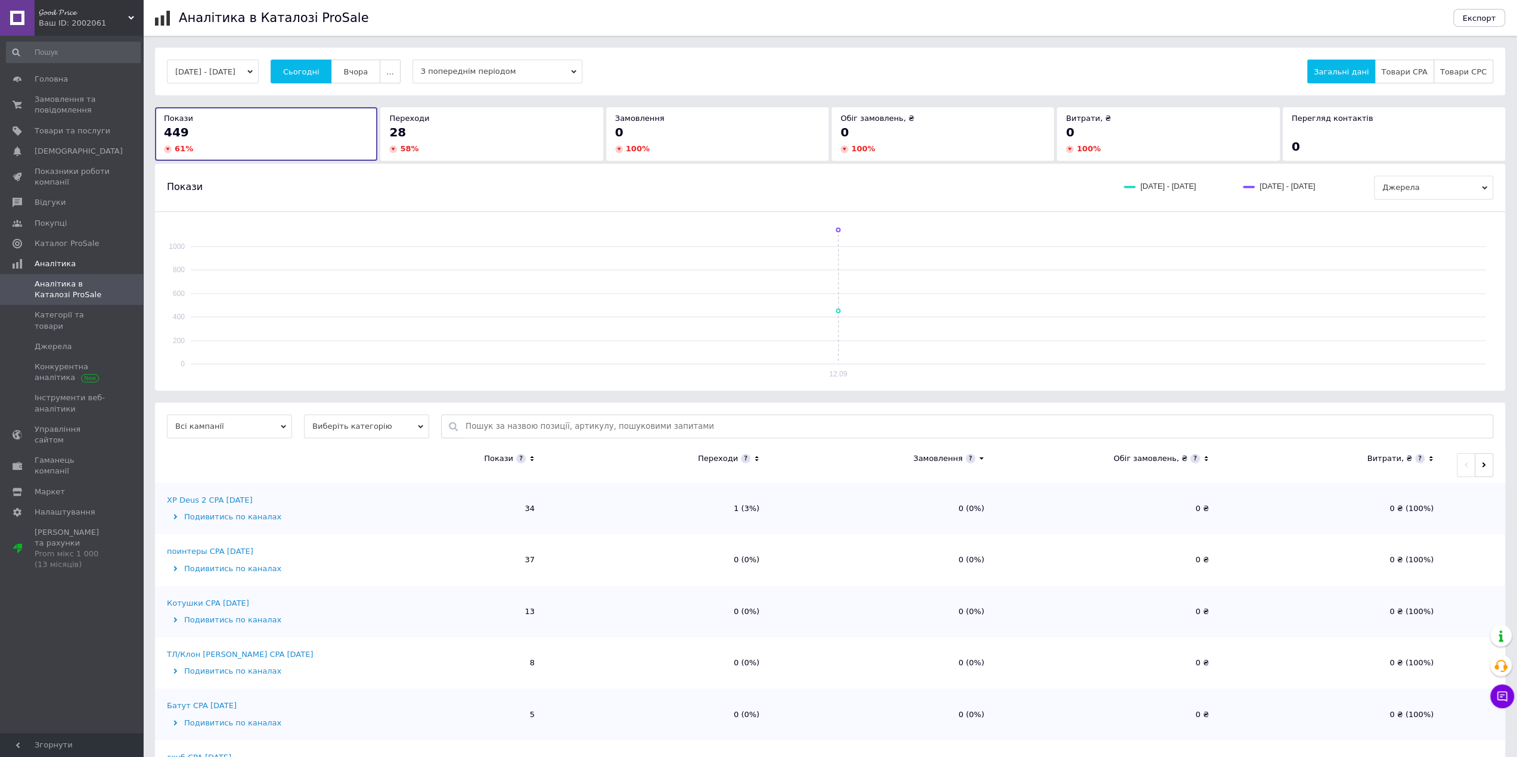
click at [756, 456] on icon at bounding box center [757, 459] width 8 height 10
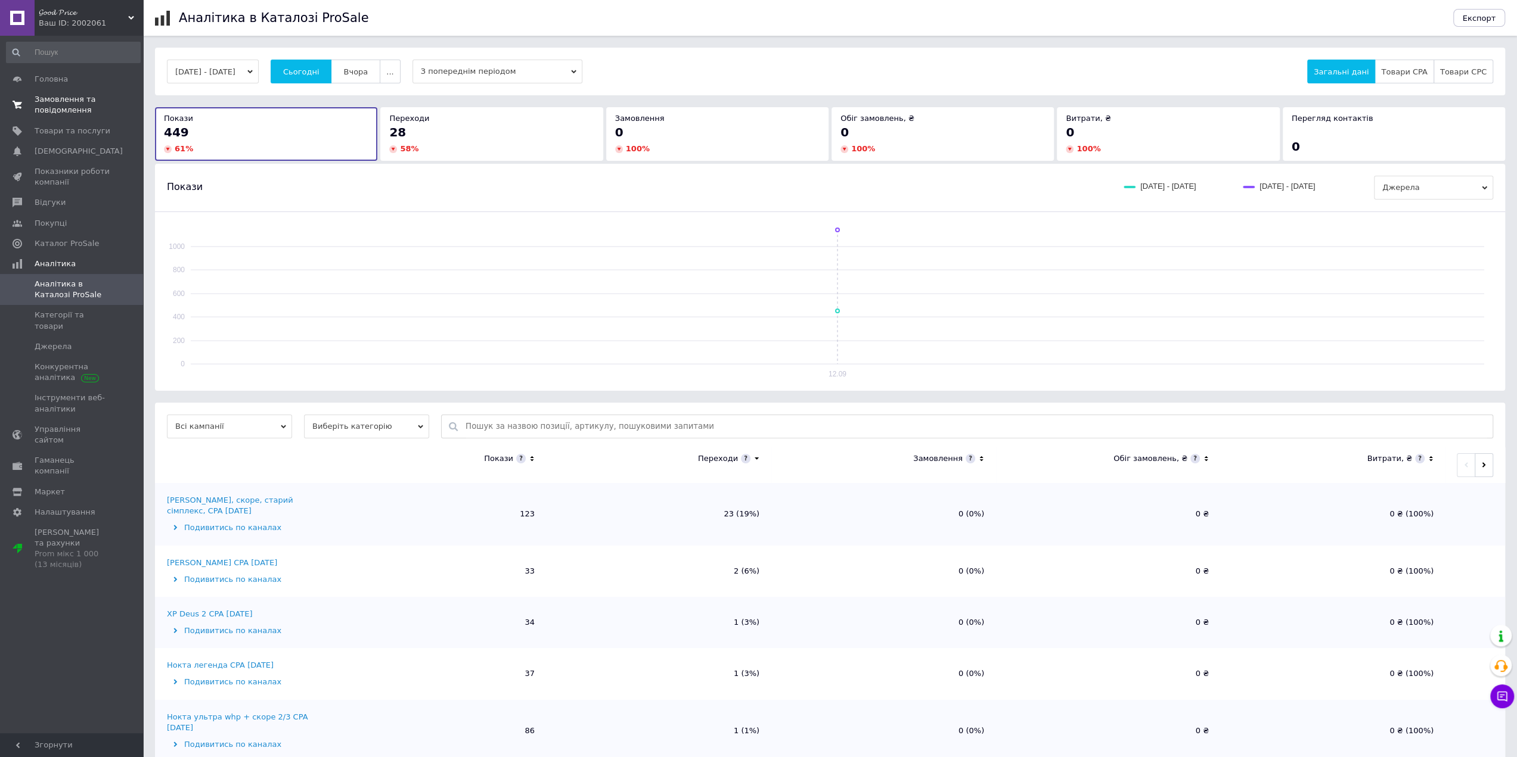
click at [70, 119] on link "Замовлення та повідомлення 0 0" at bounding box center [73, 104] width 147 height 31
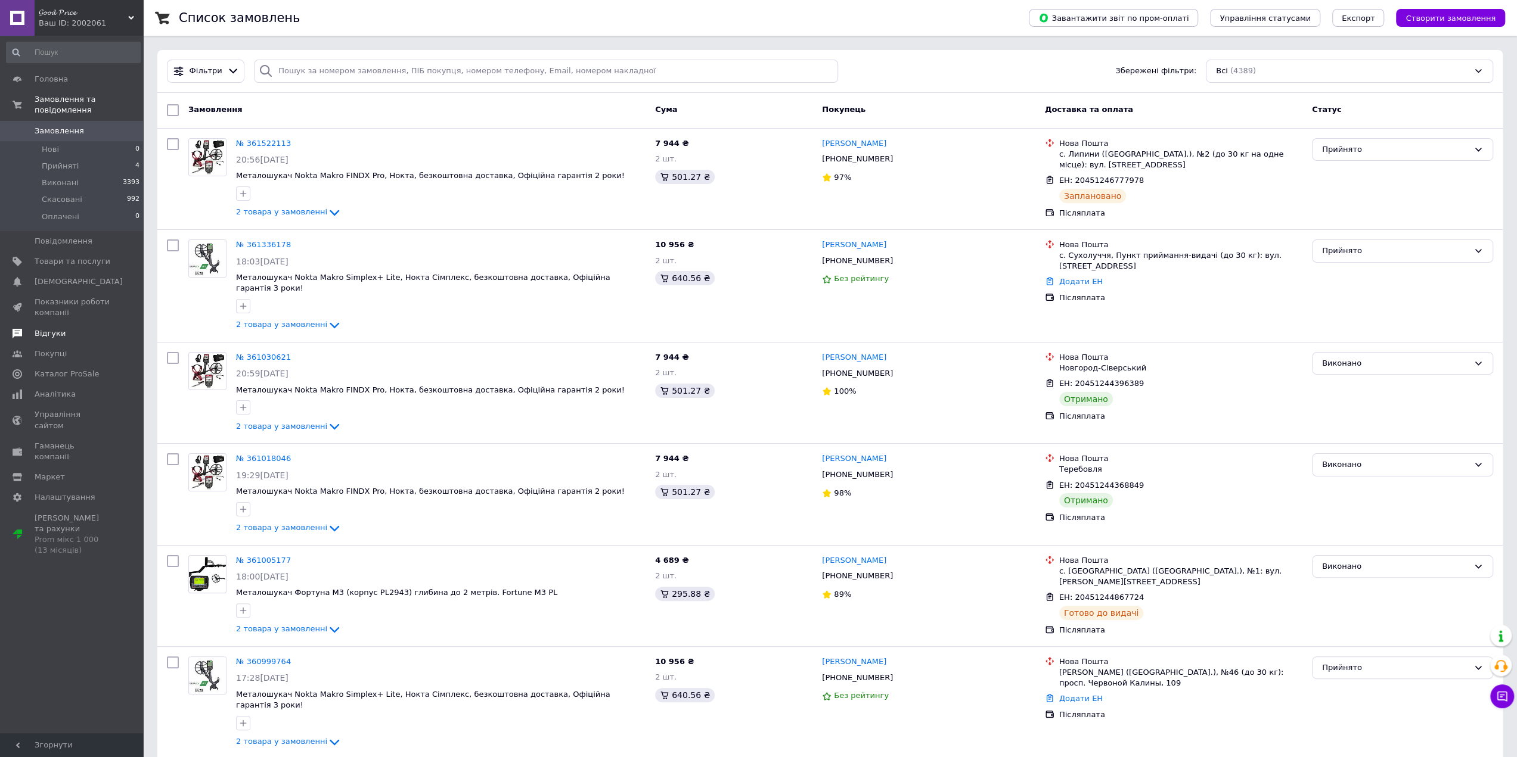
click at [50, 328] on span "Відгуки" at bounding box center [50, 333] width 31 height 11
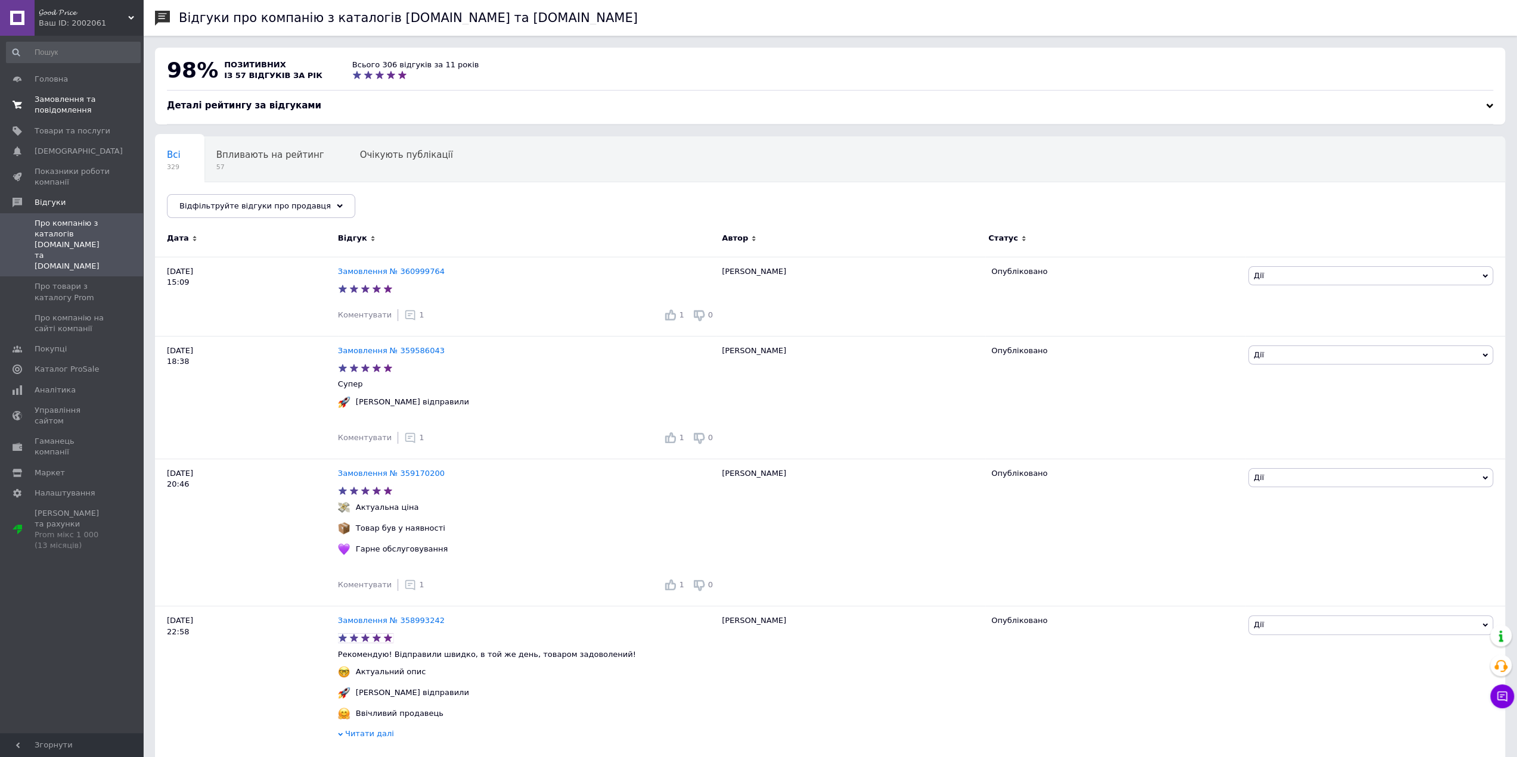
click at [77, 102] on span "Замовлення та повідомлення" at bounding box center [73, 104] width 76 height 21
